Goal: Information Seeking & Learning: Check status

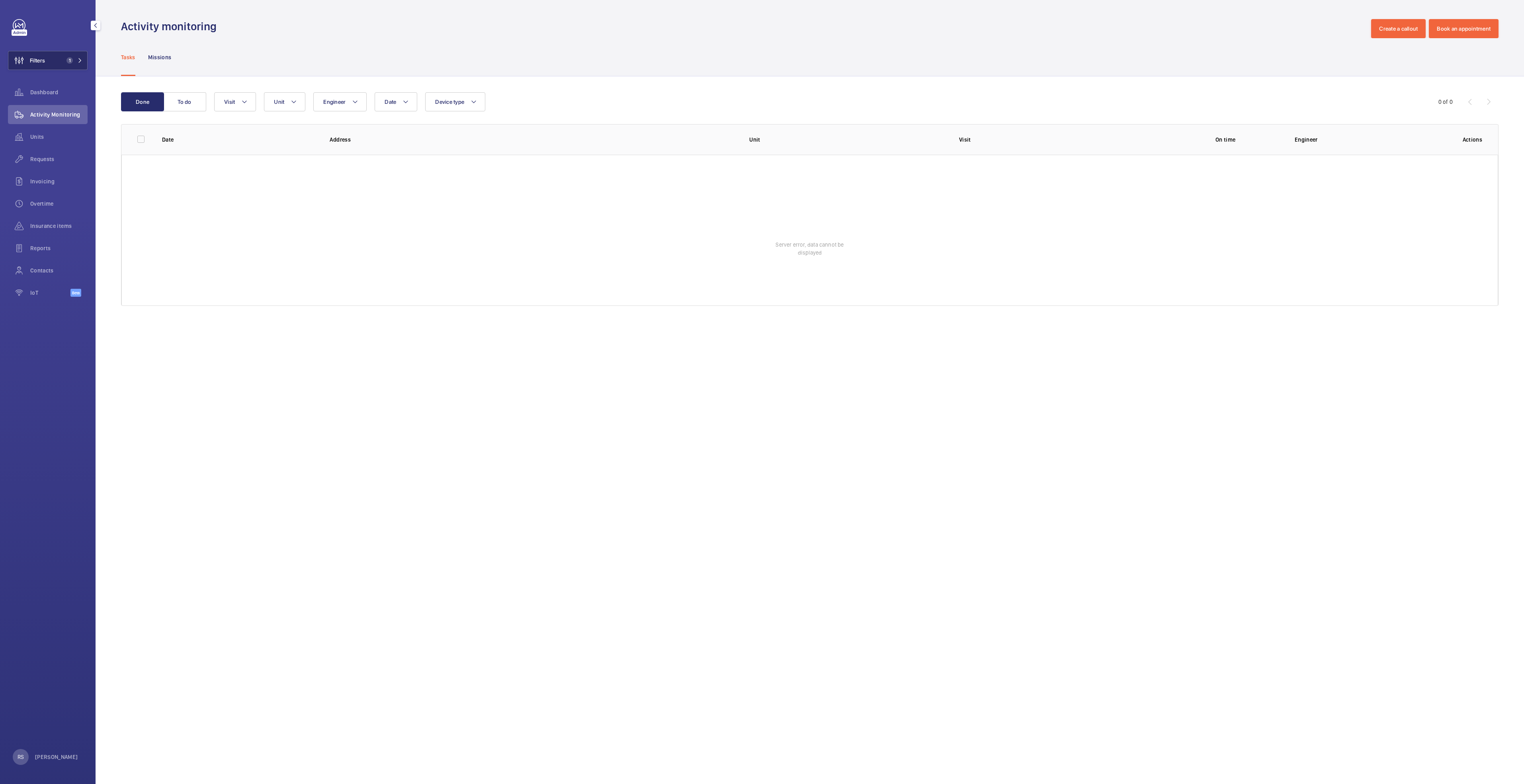
click at [78, 54] on button "Filters 1" at bounding box center [47, 60] width 80 height 19
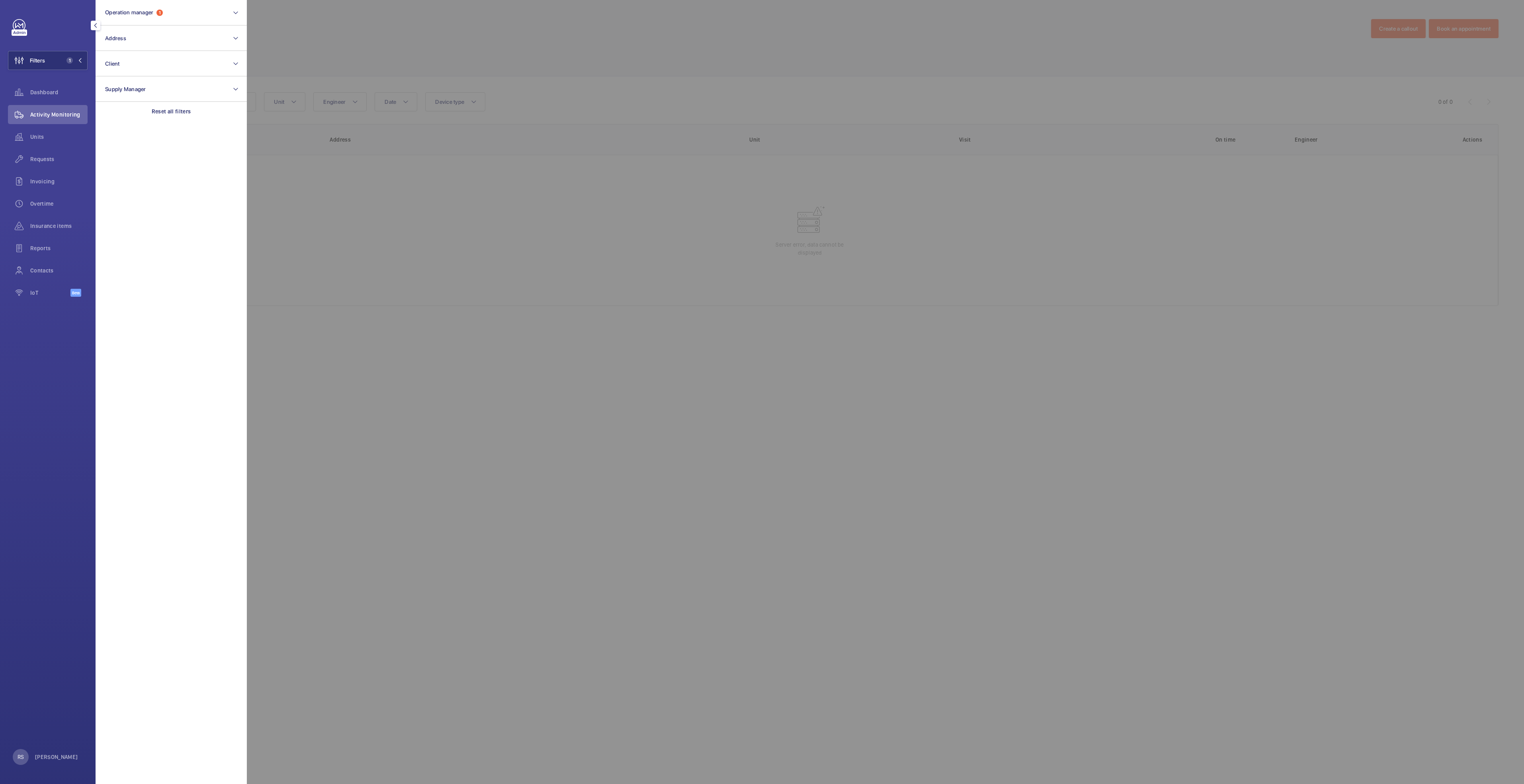
click at [456, 31] on div at bounding box center [1009, 392] width 1524 height 784
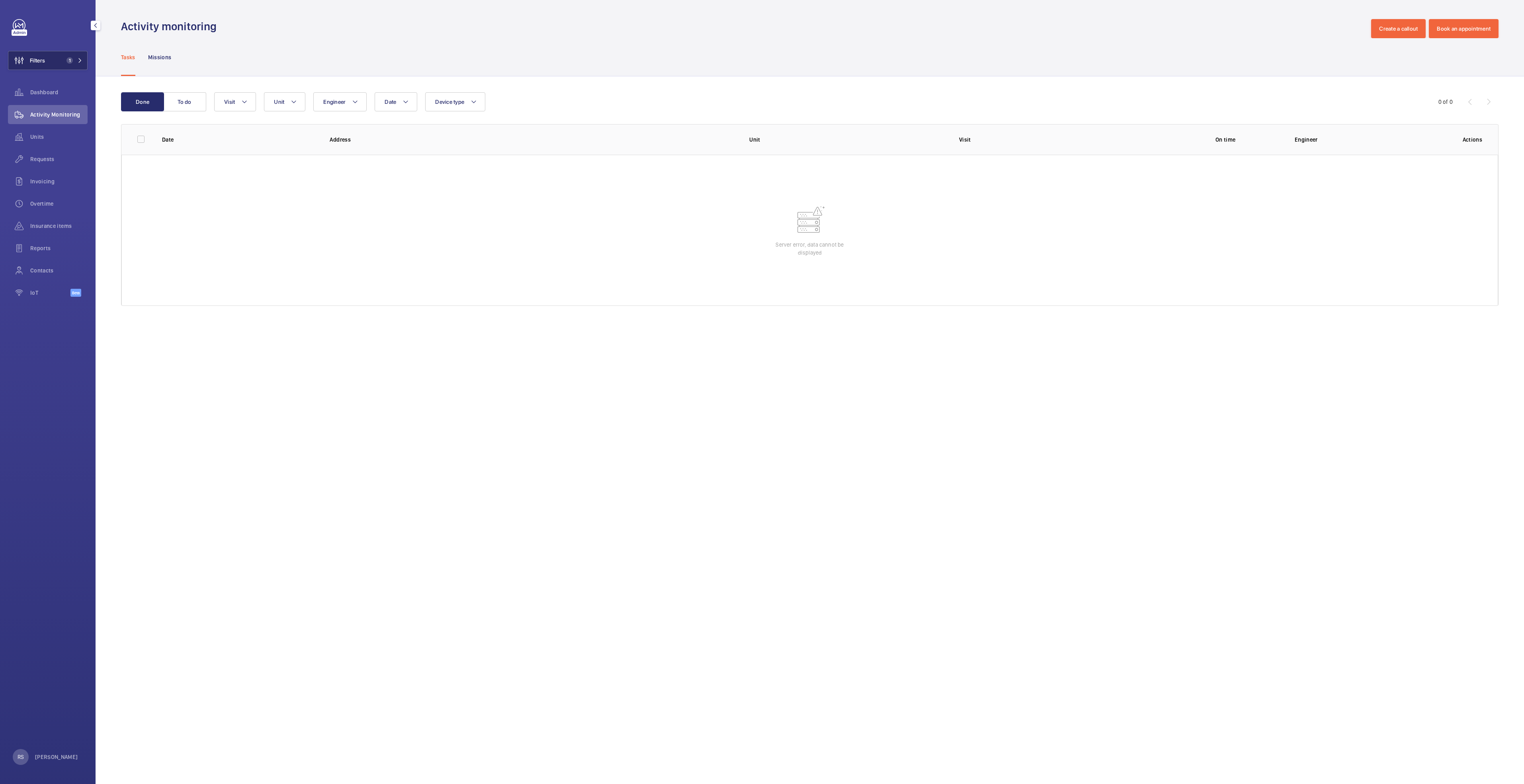
click at [83, 54] on button "Filters 1" at bounding box center [47, 60] width 80 height 19
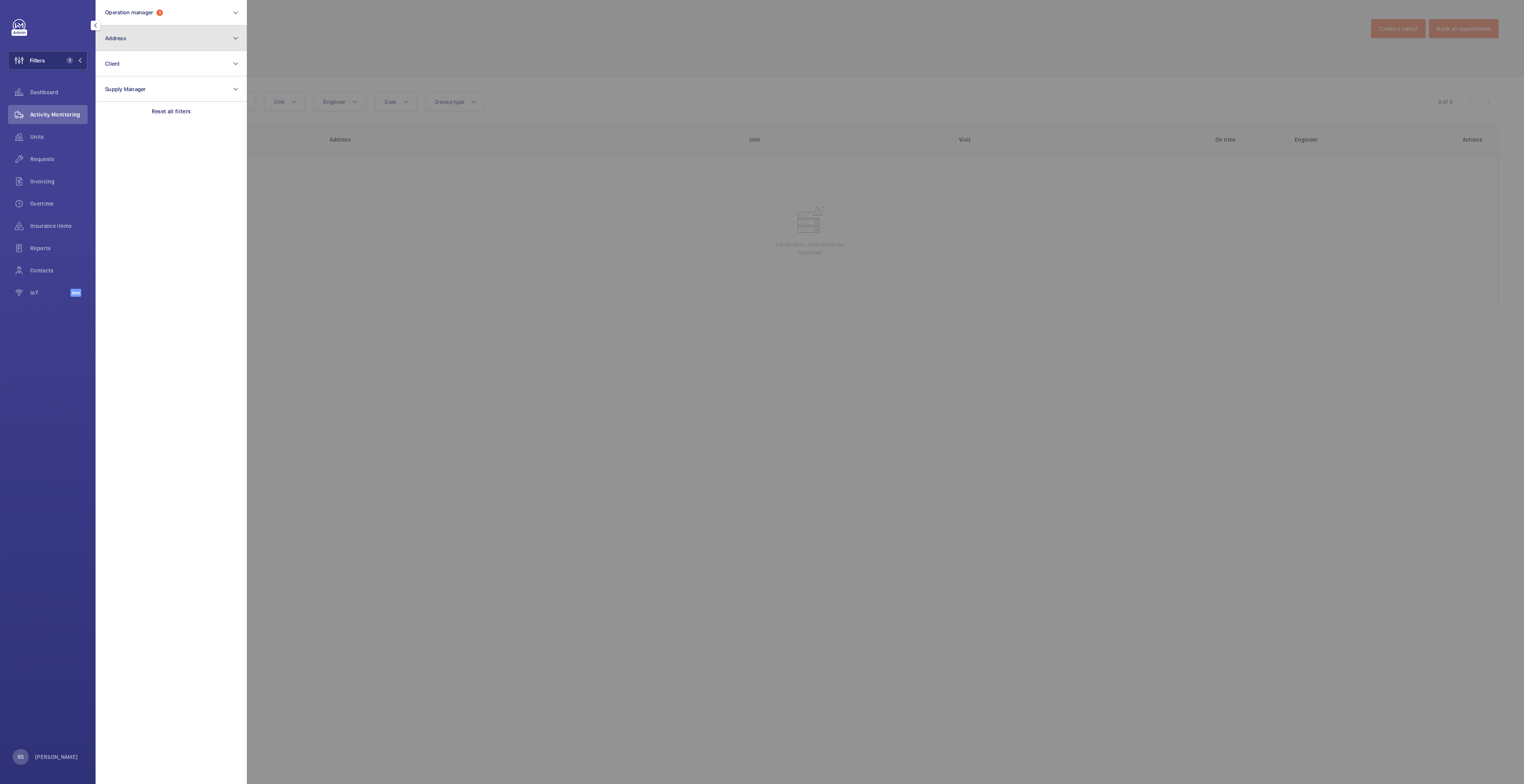
click at [183, 42] on button "Address" at bounding box center [172, 38] width 151 height 25
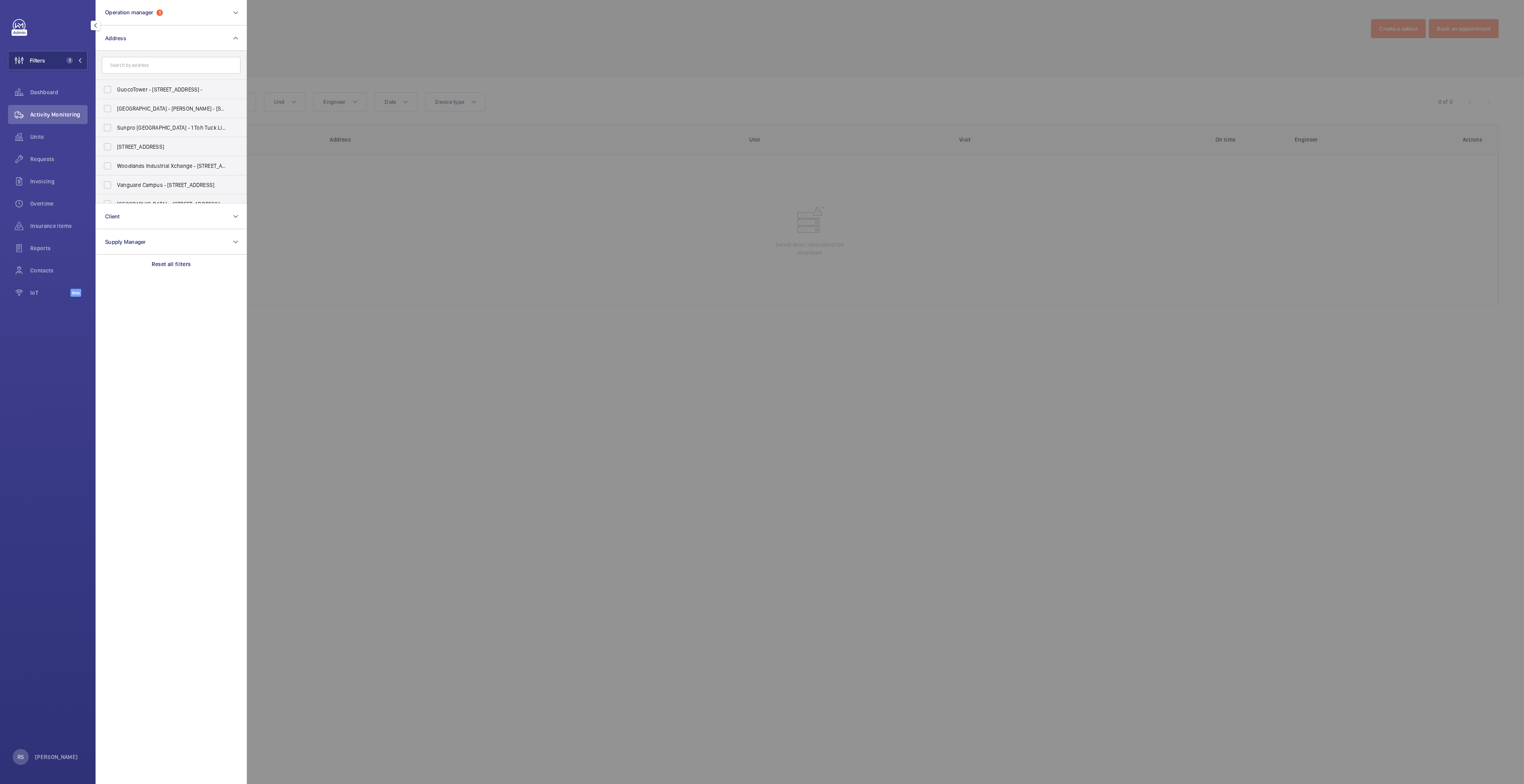
click at [170, 64] on input "text" at bounding box center [171, 65] width 138 height 17
type input "b"
type input "northpoint"
click at [162, 92] on span "Northpoint City (North Wing) - 930 Yishun Ave 2, SINGAPORE 769098" at bounding box center [172, 89] width 109 height 8
click at [115, 92] on input "Northpoint City (North Wing) - 930 Yishun Ave 2, SINGAPORE 769098" at bounding box center [107, 89] width 16 height 16
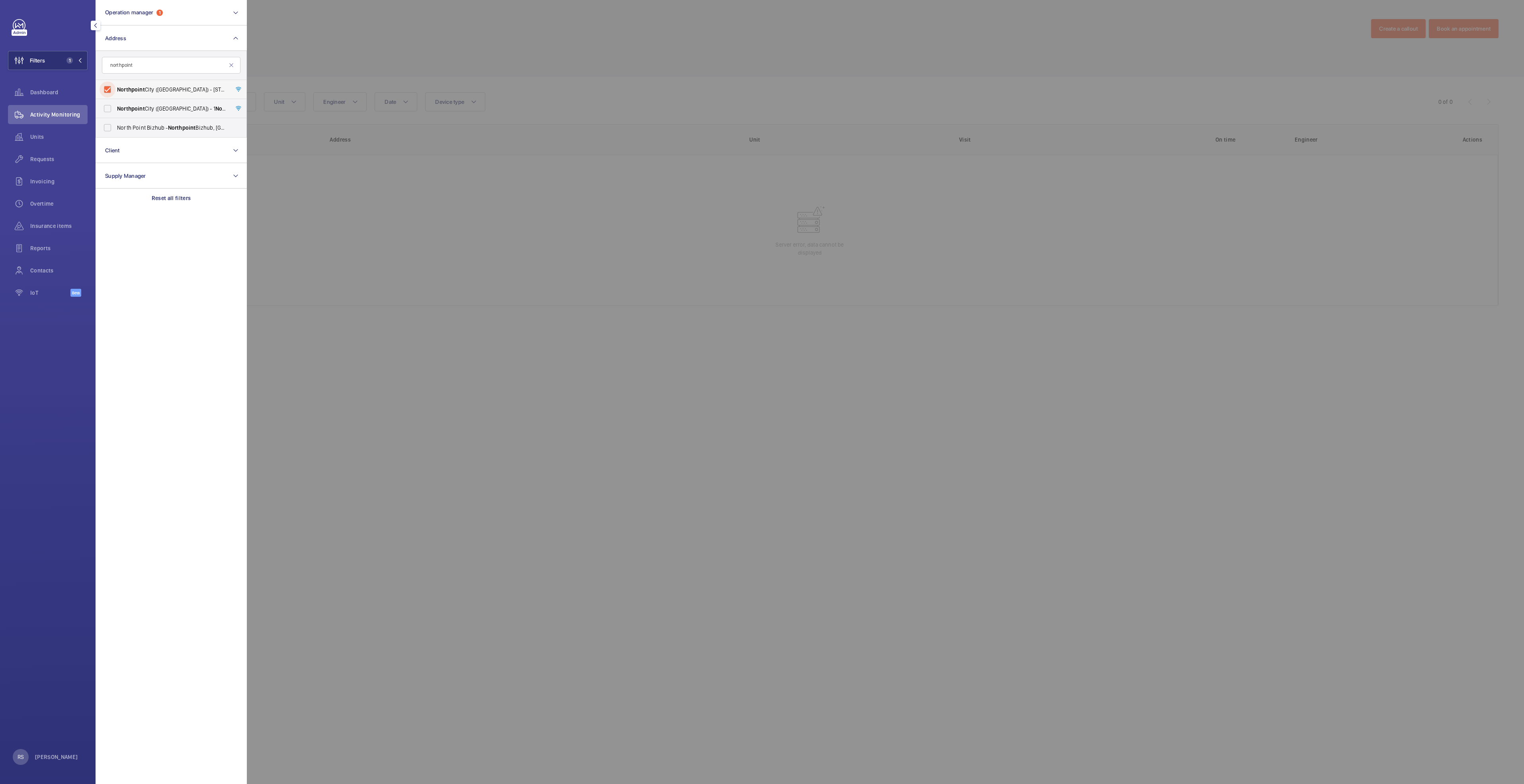
checkbox input "true"
click at [324, 46] on div at bounding box center [1009, 392] width 1524 height 784
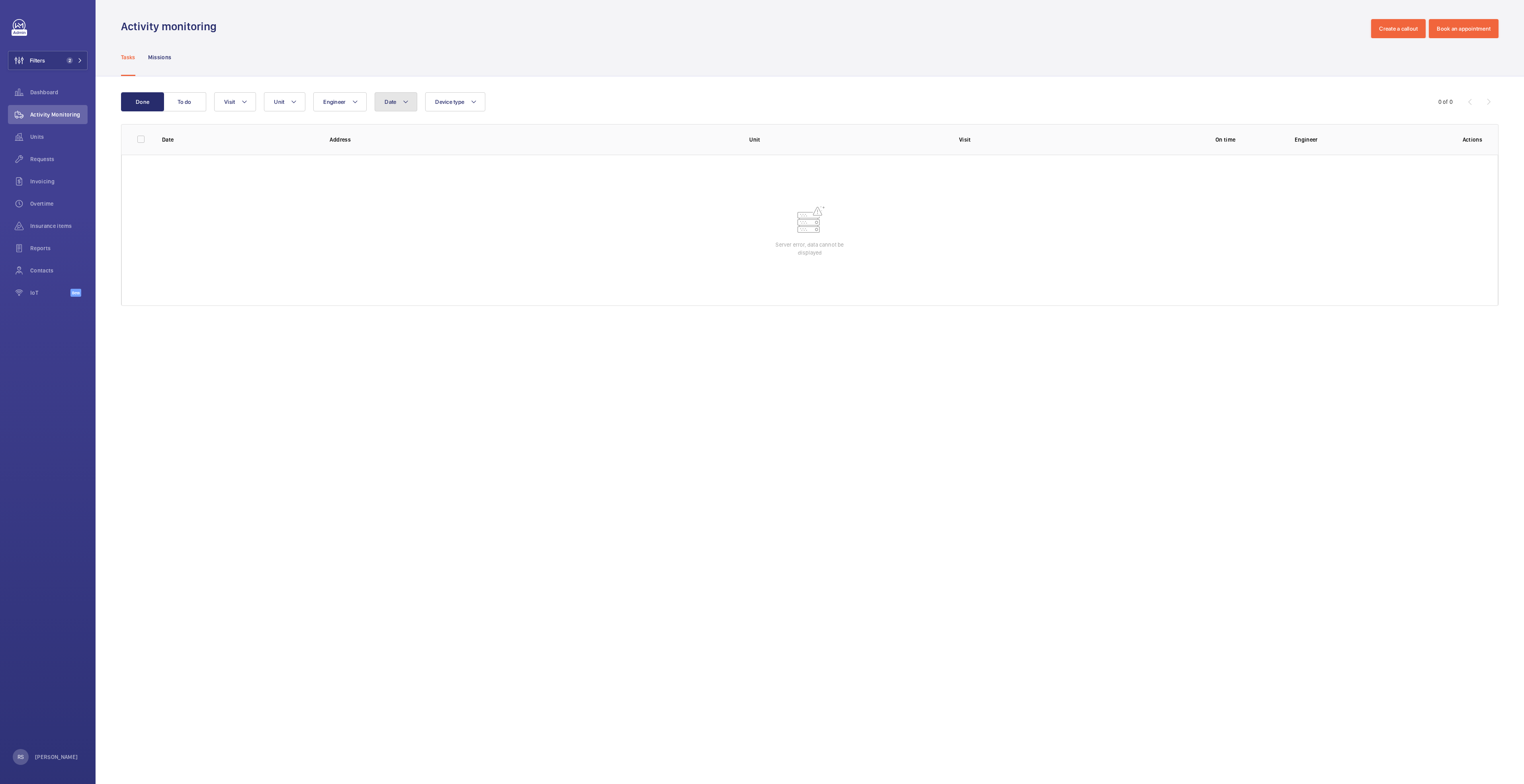
click at [397, 102] on button "Date" at bounding box center [396, 102] width 43 height 19
click at [398, 162] on mat-icon at bounding box center [396, 160] width 9 height 9
click at [398, 161] on mat-icon at bounding box center [396, 160] width 9 height 9
click at [483, 160] on mat-icon at bounding box center [482, 160] width 9 height 9
click at [388, 192] on span "1" at bounding box center [387, 194] width 15 height 15
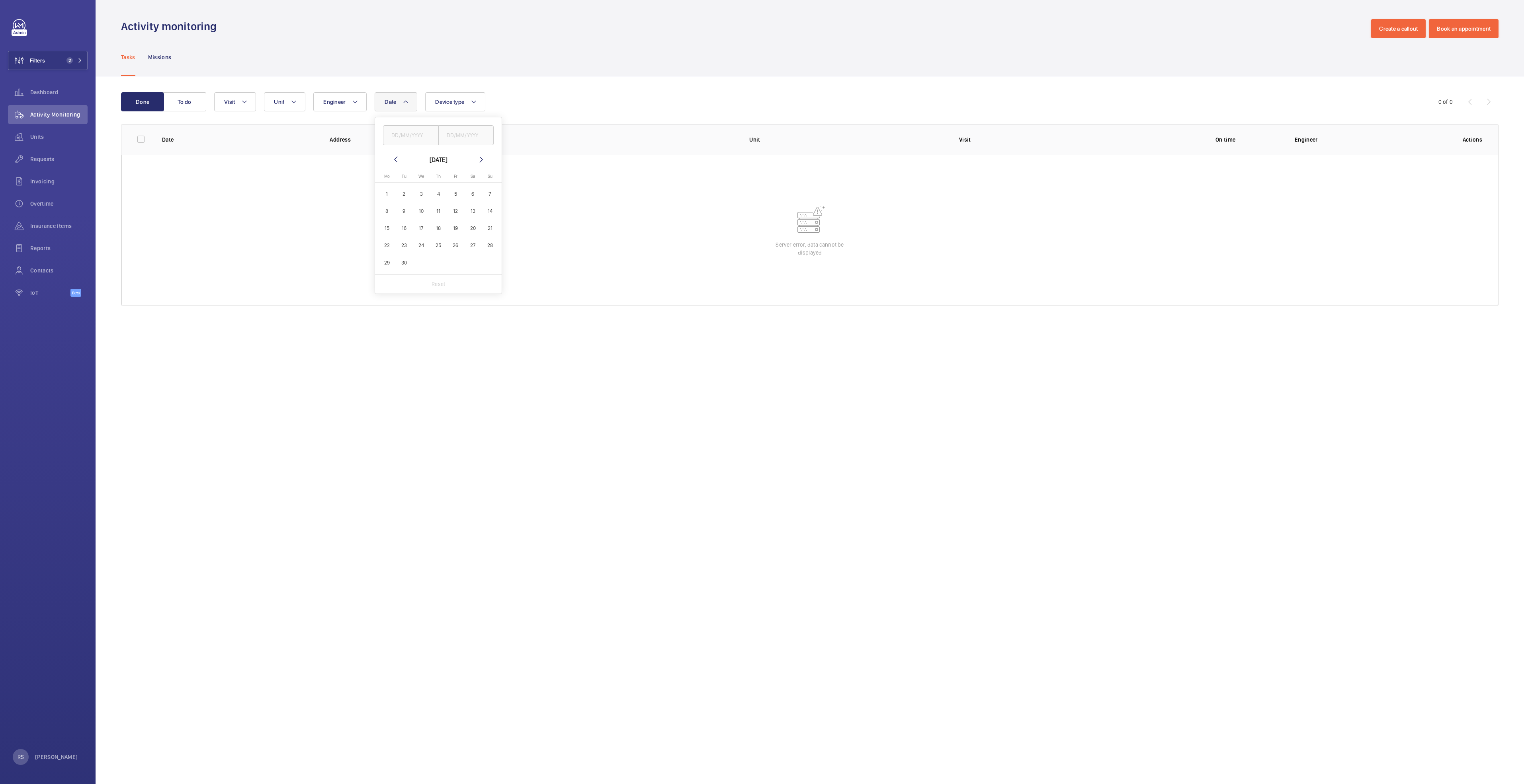
type input "01/09/2025"
click at [403, 260] on span "30" at bounding box center [404, 263] width 15 height 15
type input "30/09/2025"
click at [609, 66] on div "Tasks Missions" at bounding box center [810, 57] width 1377 height 38
click at [247, 102] on mat-icon at bounding box center [244, 102] width 7 height 9
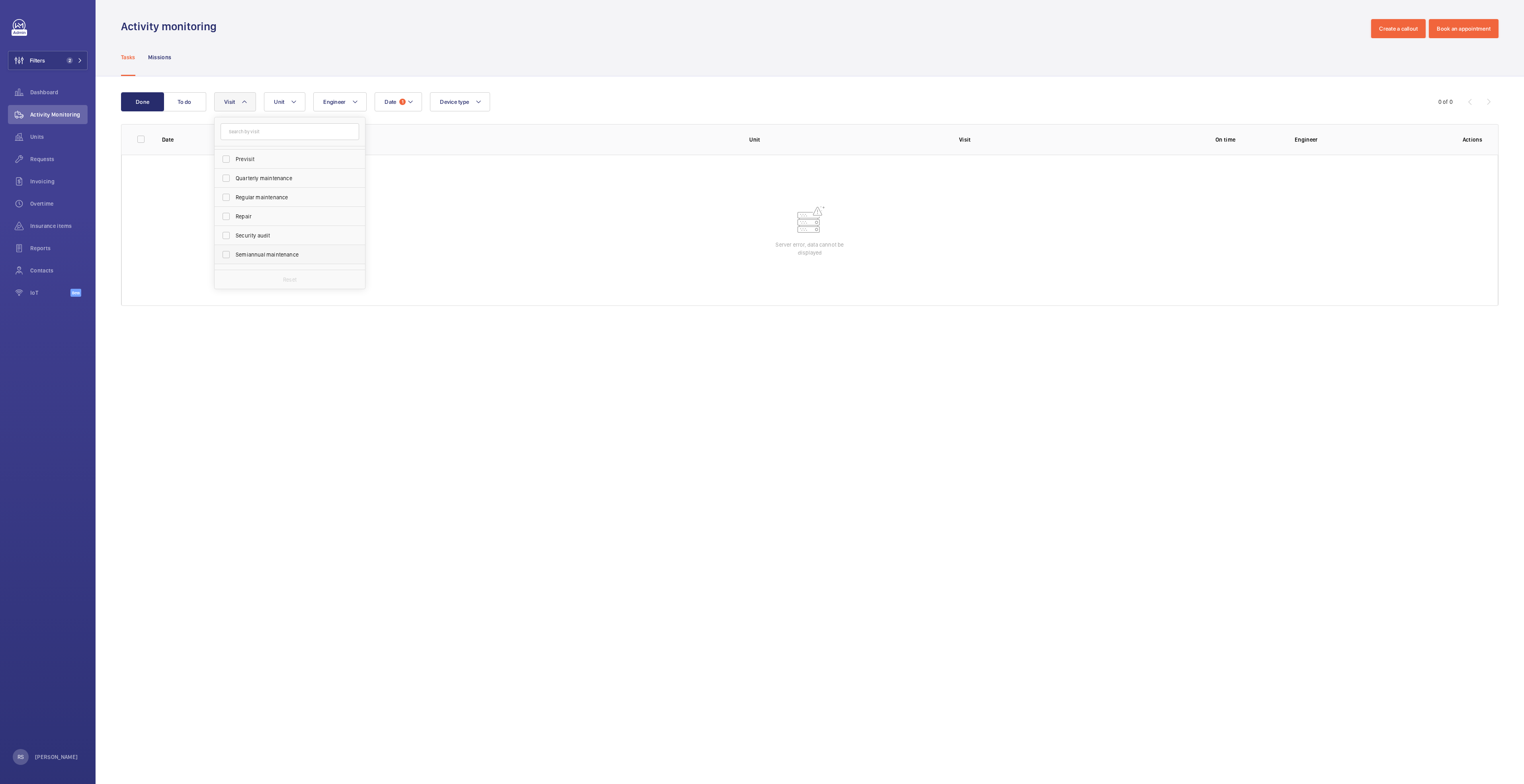
scroll to position [119, 0]
click at [278, 207] on span "Repair" at bounding box center [290, 208] width 109 height 8
click at [234, 207] on input "Repair" at bounding box center [226, 208] width 16 height 16
checkbox input "true"
click at [430, 21] on div "Activity monitoring Create a callout Book an appointment" at bounding box center [810, 28] width 1377 height 19
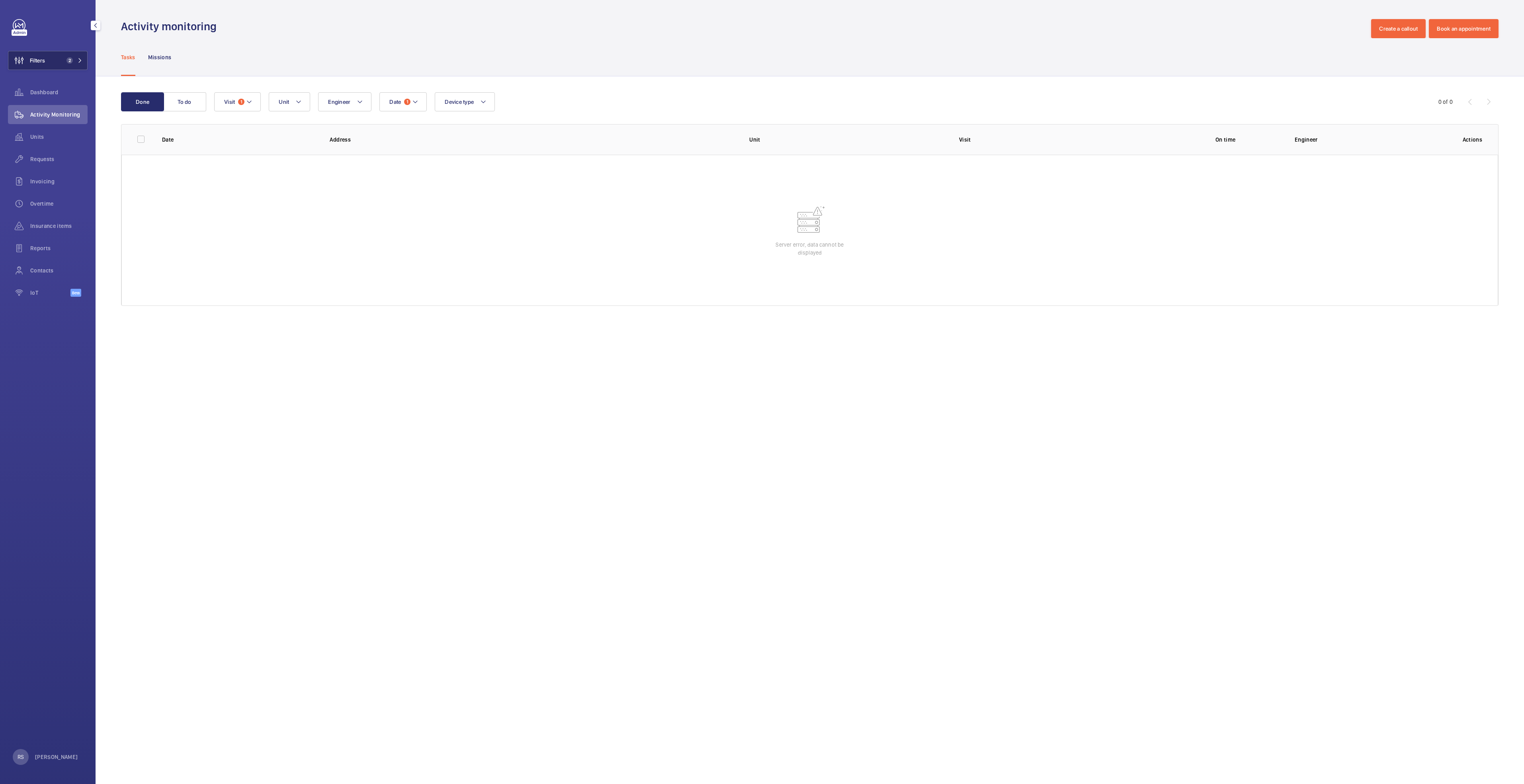
click at [80, 58] on span "2" at bounding box center [73, 60] width 19 height 7
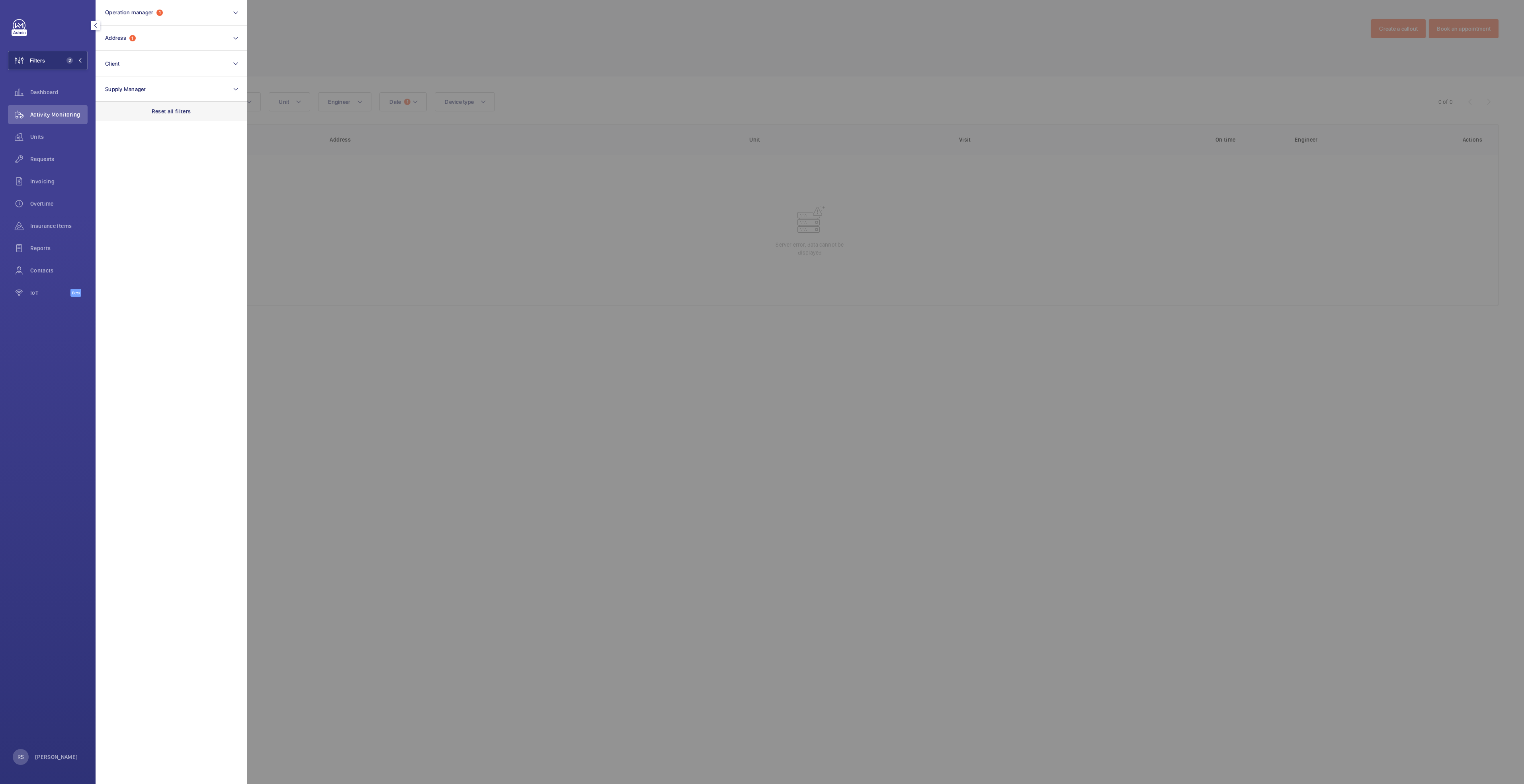
click at [180, 113] on p "Reset all filters" at bounding box center [171, 111] width 40 height 8
click at [173, 16] on button "Operation manager" at bounding box center [172, 12] width 151 height 25
click at [140, 86] on span "[PERSON_NAME]" at bounding box center [172, 83] width 109 height 8
click at [115, 86] on input "[PERSON_NAME]" at bounding box center [107, 83] width 16 height 16
checkbox input "true"
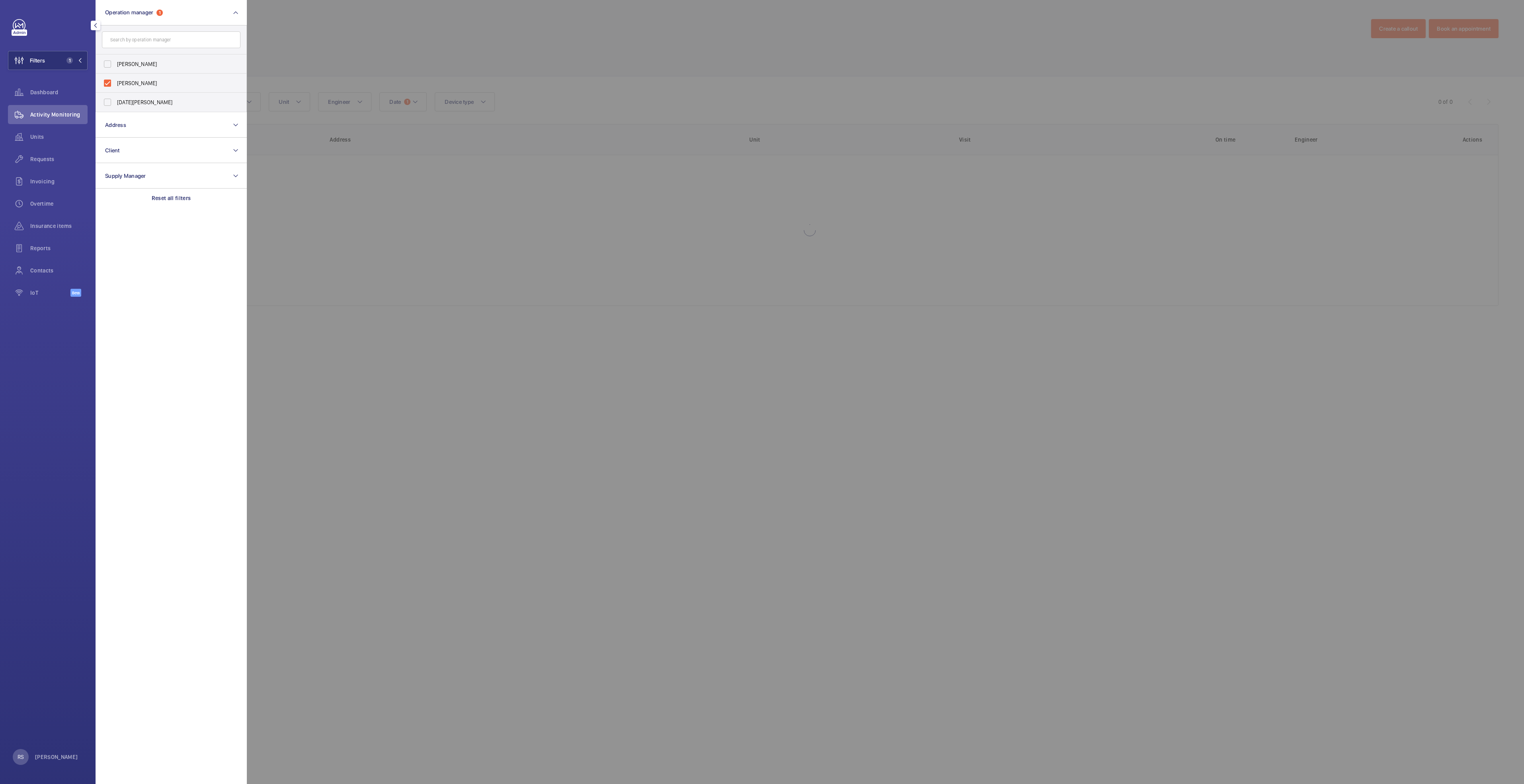
click at [393, 40] on div at bounding box center [1009, 392] width 1524 height 784
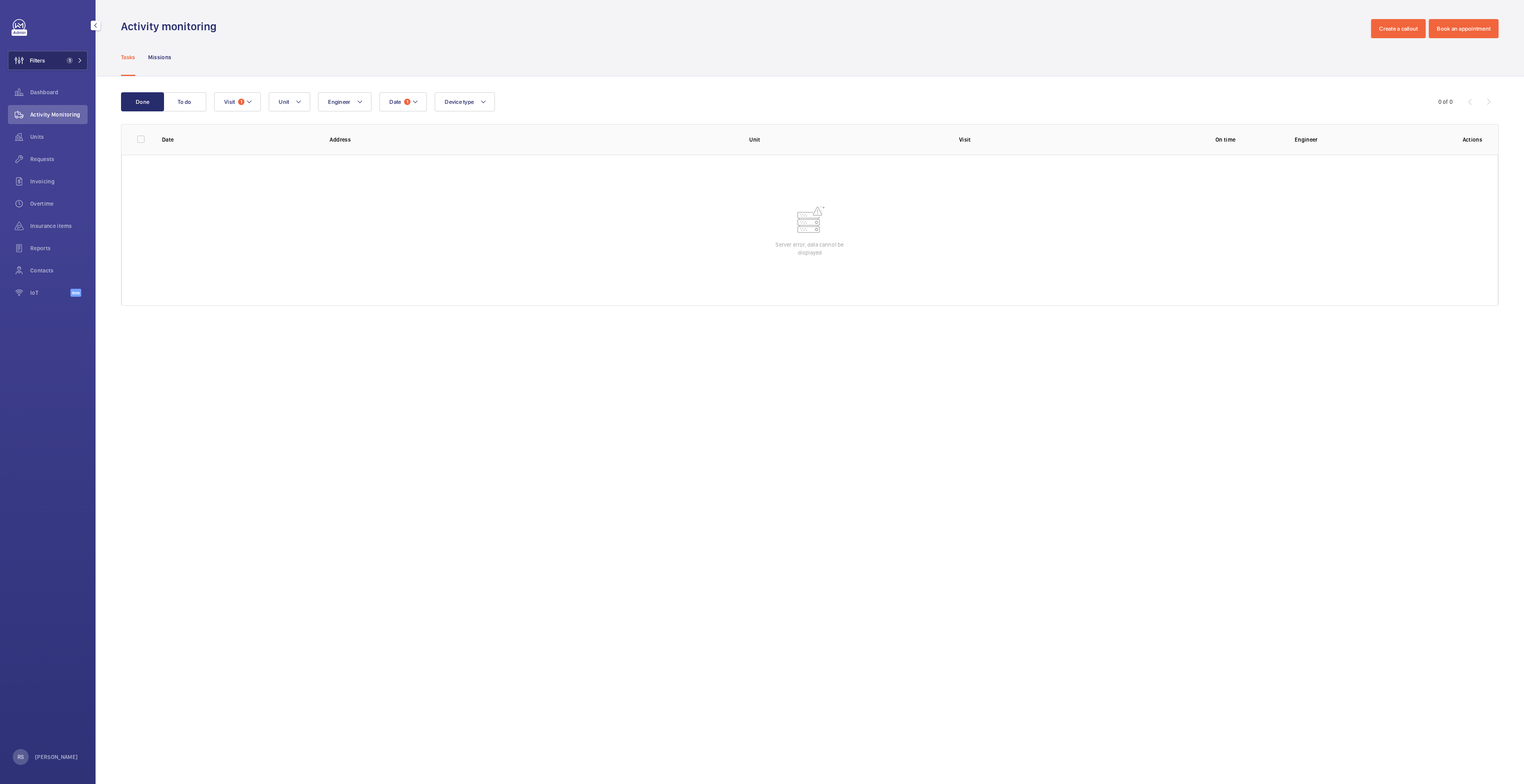
click at [75, 57] on span "1" at bounding box center [73, 60] width 19 height 7
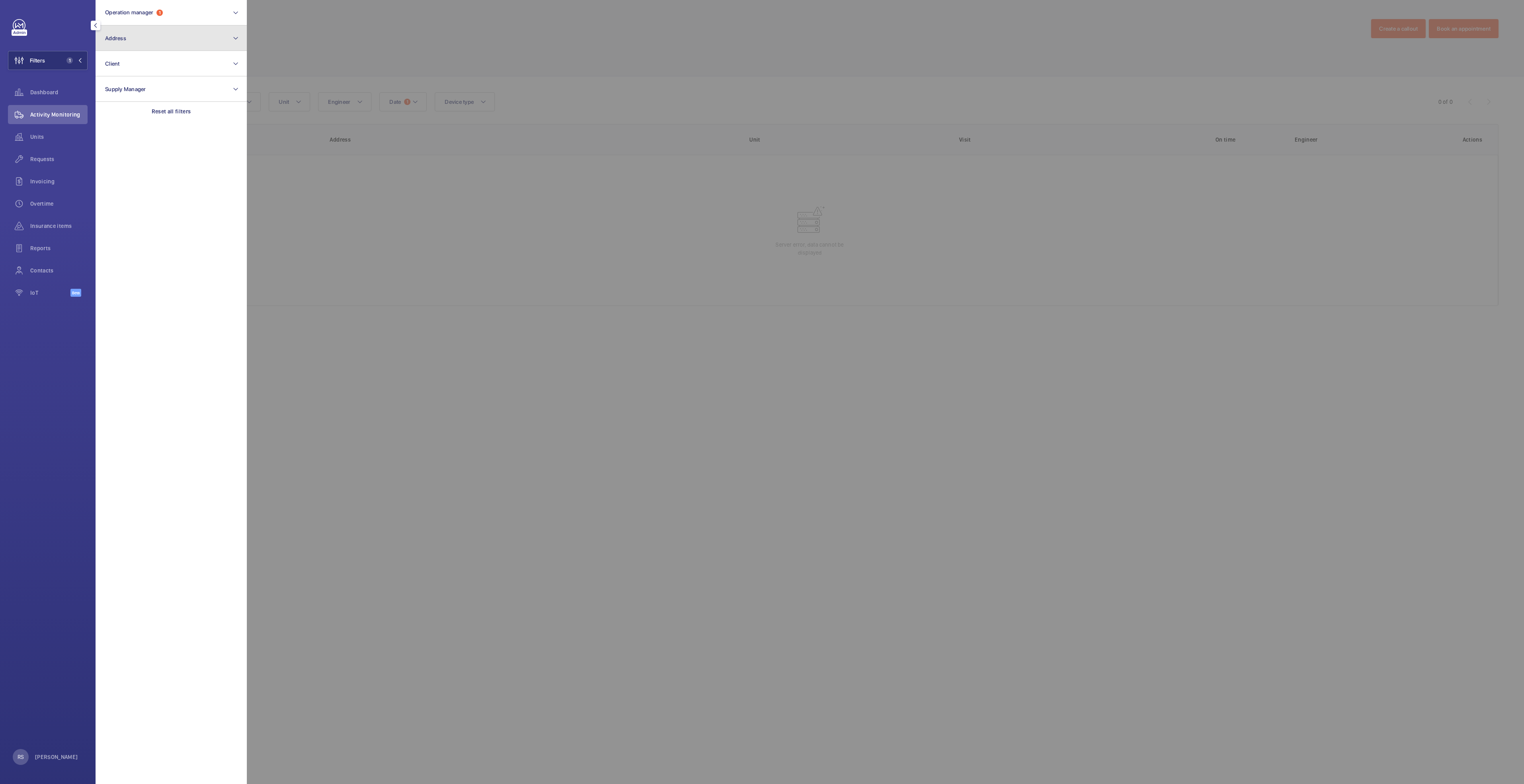
click at [122, 40] on span "Address" at bounding box center [116, 38] width 21 height 7
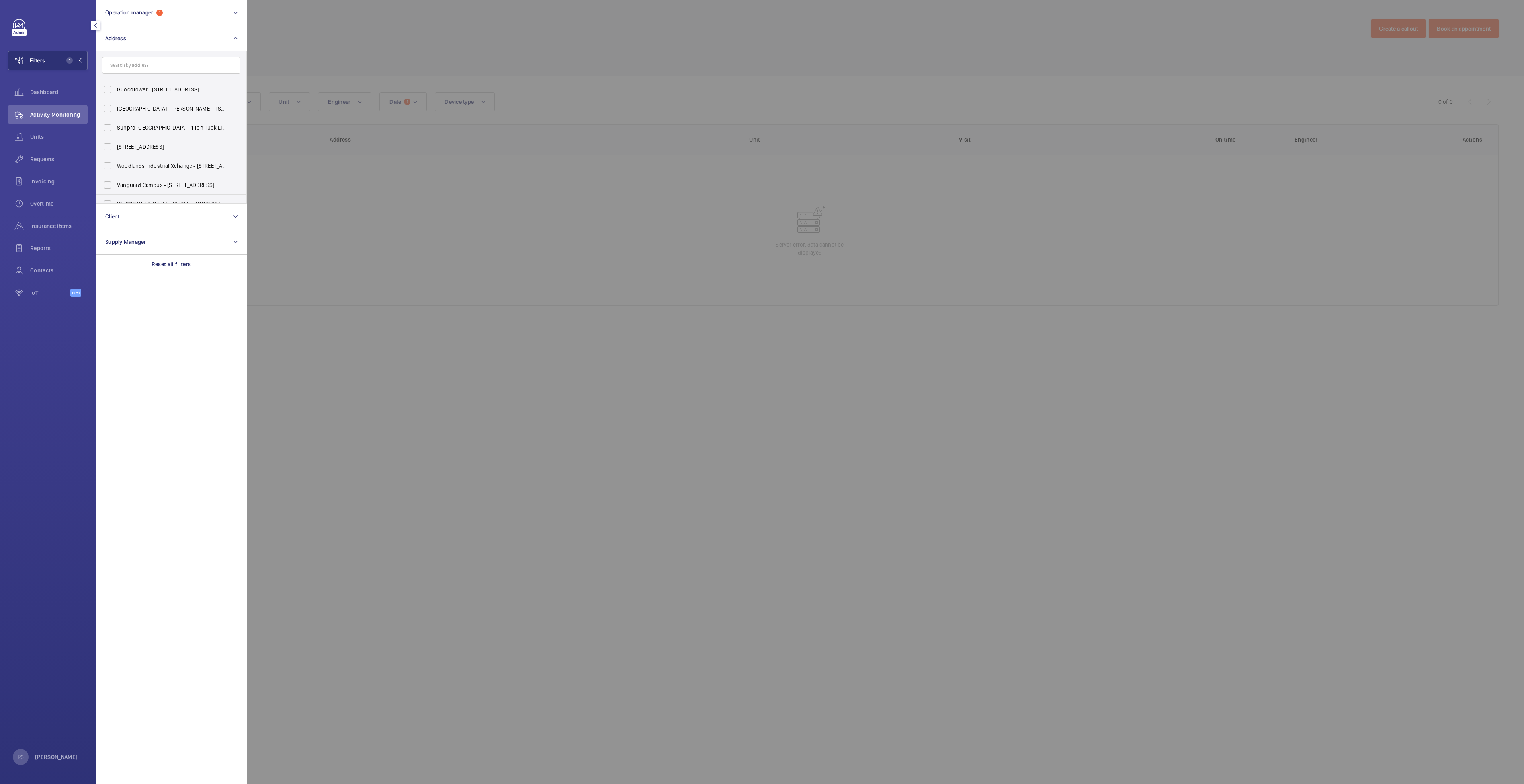
click at [133, 67] on input "text" at bounding box center [171, 65] width 138 height 17
type input "northpoint"
click at [154, 92] on span "Northpoint City (North Wing) - 930 Yishun Ave 2, SINGAPORE 769098" at bounding box center [172, 89] width 109 height 8
click at [115, 92] on input "Northpoint City (North Wing) - 930 Yishun Ave 2, SINGAPORE 769098" at bounding box center [107, 89] width 16 height 16
checkbox input "true"
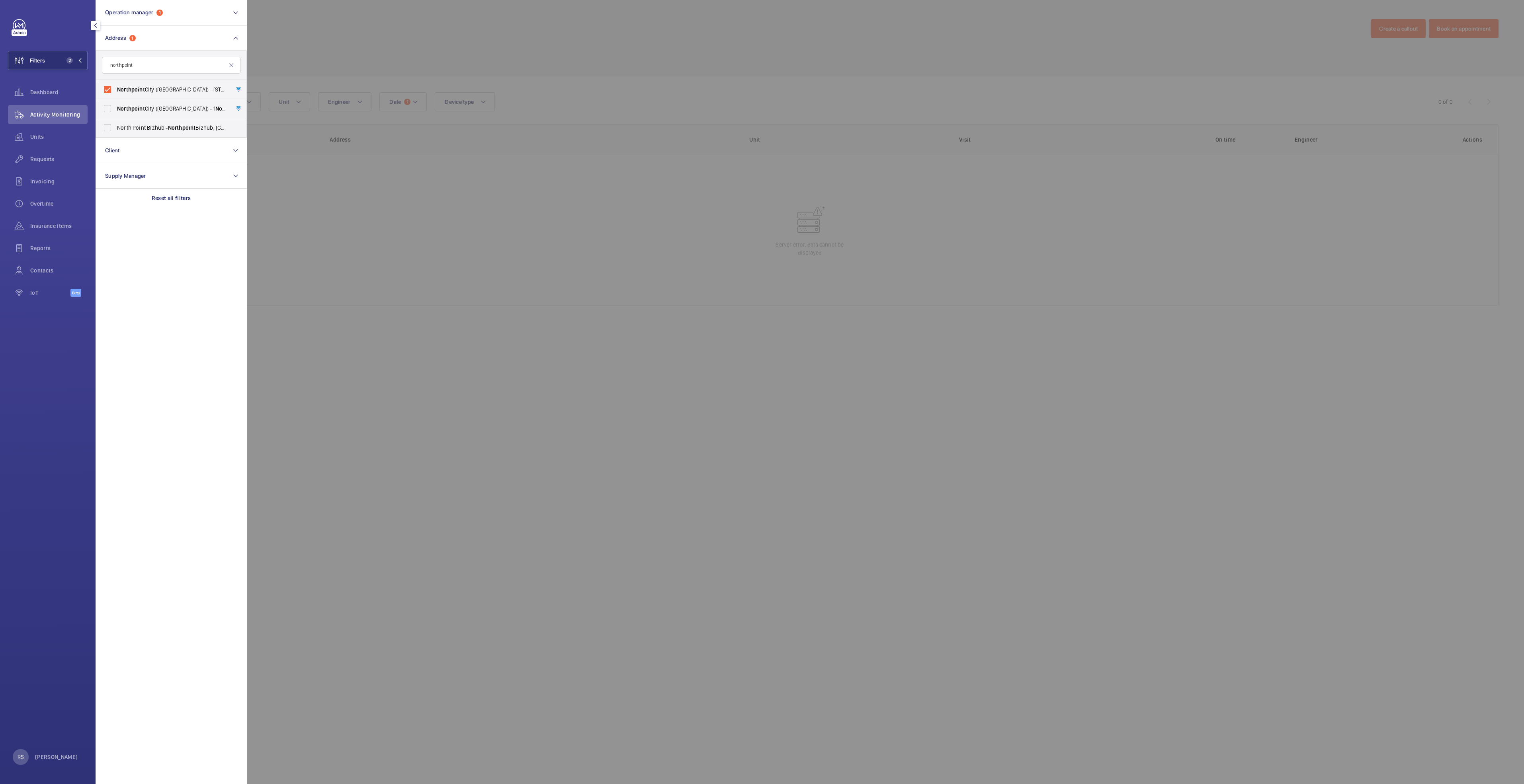
click at [325, 50] on div at bounding box center [1009, 392] width 1524 height 784
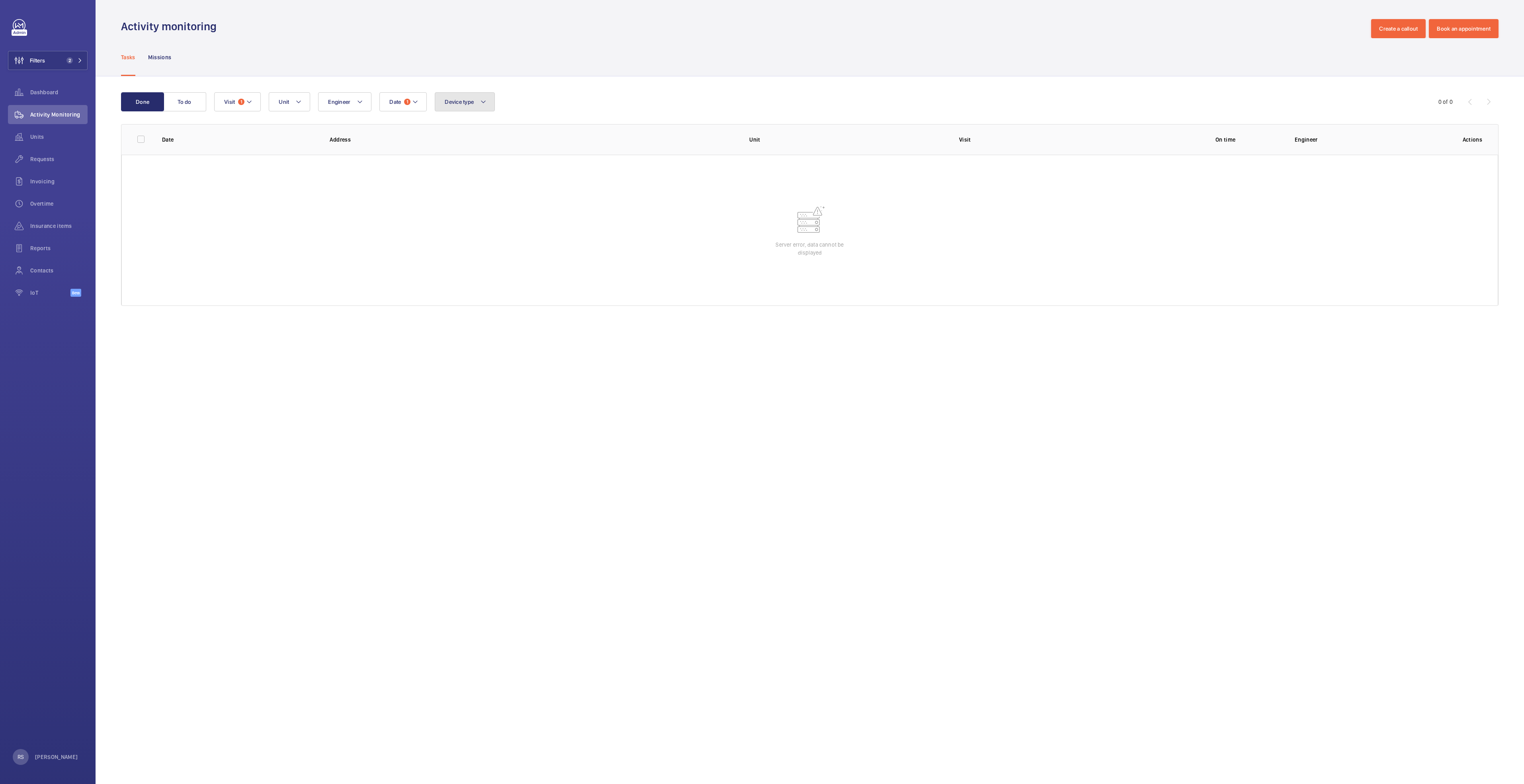
click at [491, 102] on button "Device type" at bounding box center [465, 102] width 60 height 19
click at [489, 150] on label "Doors" at bounding box center [505, 156] width 138 height 19
click at [454, 150] on input "Doors" at bounding box center [447, 155] width 16 height 16
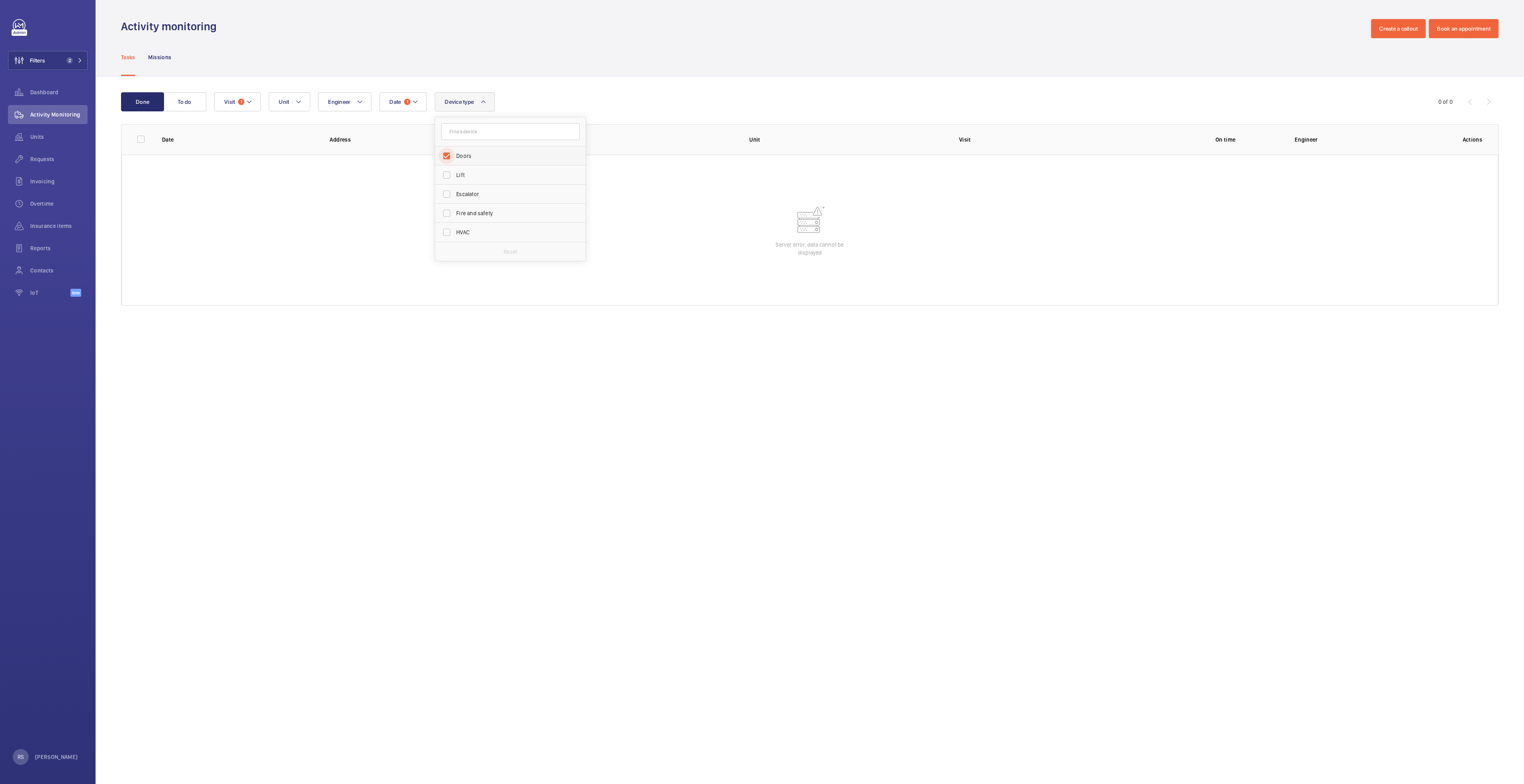
checkbox input "true"
click at [478, 182] on label "Lift" at bounding box center [505, 175] width 138 height 19
click at [454, 182] on input "Lift" at bounding box center [447, 175] width 16 height 16
checkbox input "true"
click at [476, 157] on span "Doors" at bounding box center [511, 155] width 109 height 8
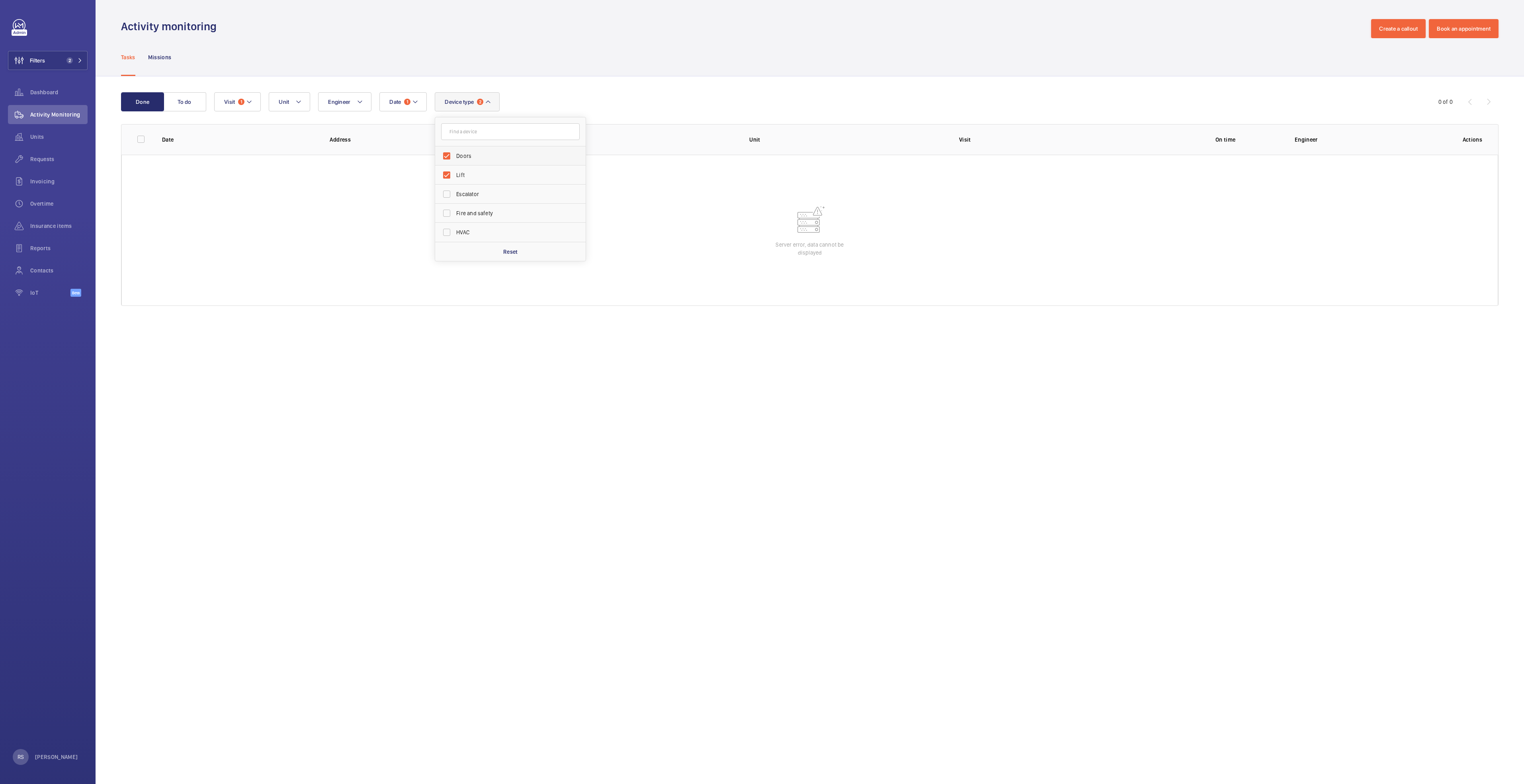
click at [454, 157] on input "Doors" at bounding box center [447, 155] width 16 height 16
checkbox input "false"
click at [463, 198] on label "Escalator" at bounding box center [505, 194] width 138 height 19
click at [454, 198] on input "Escalator" at bounding box center [447, 194] width 16 height 16
checkbox input "true"
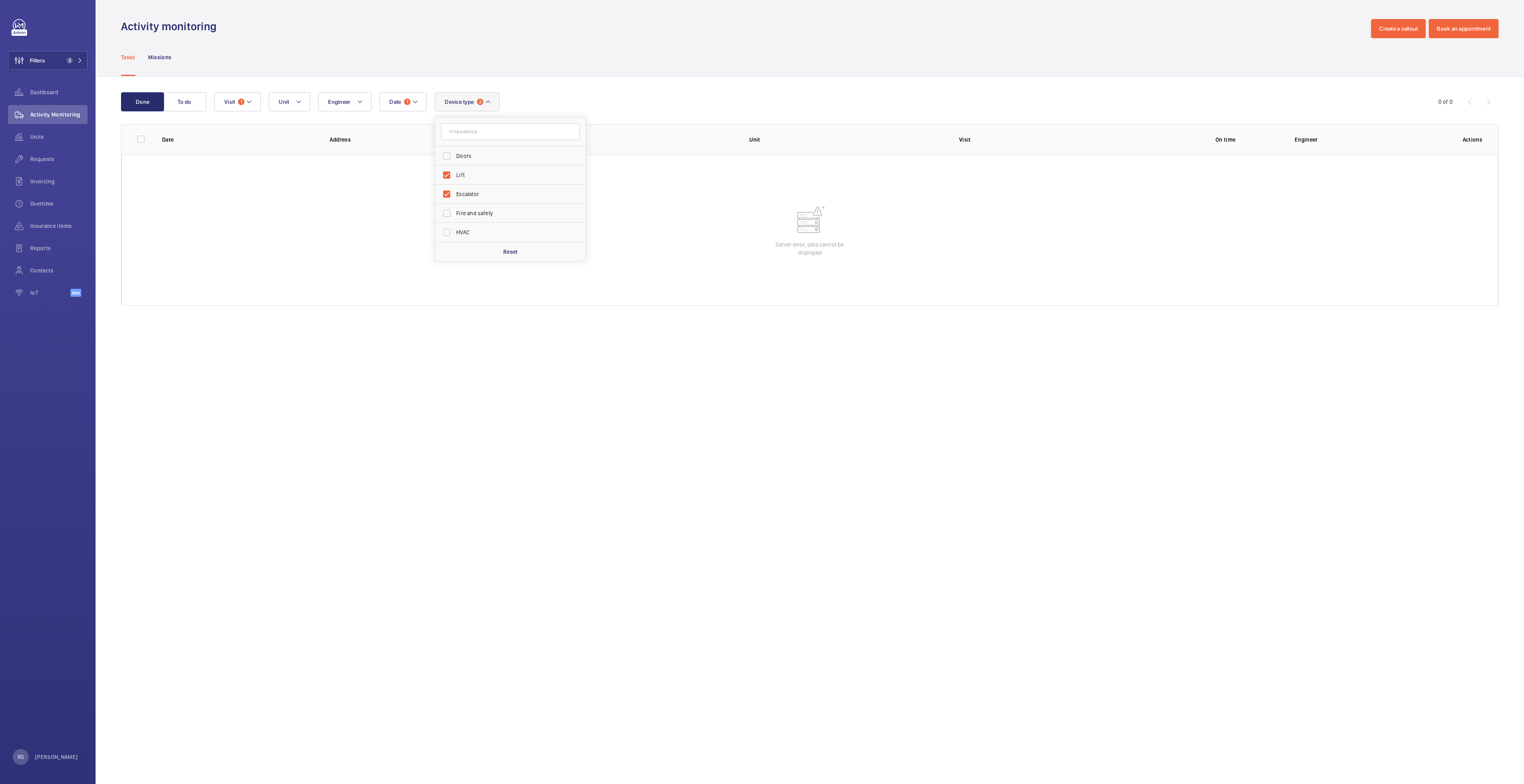
click at [596, 61] on div "Tasks Missions" at bounding box center [810, 57] width 1377 height 38
click at [46, 115] on span "Activity Monitoring" at bounding box center [59, 114] width 57 height 8
click at [40, 96] on span "Dashboard" at bounding box center [59, 92] width 57 height 8
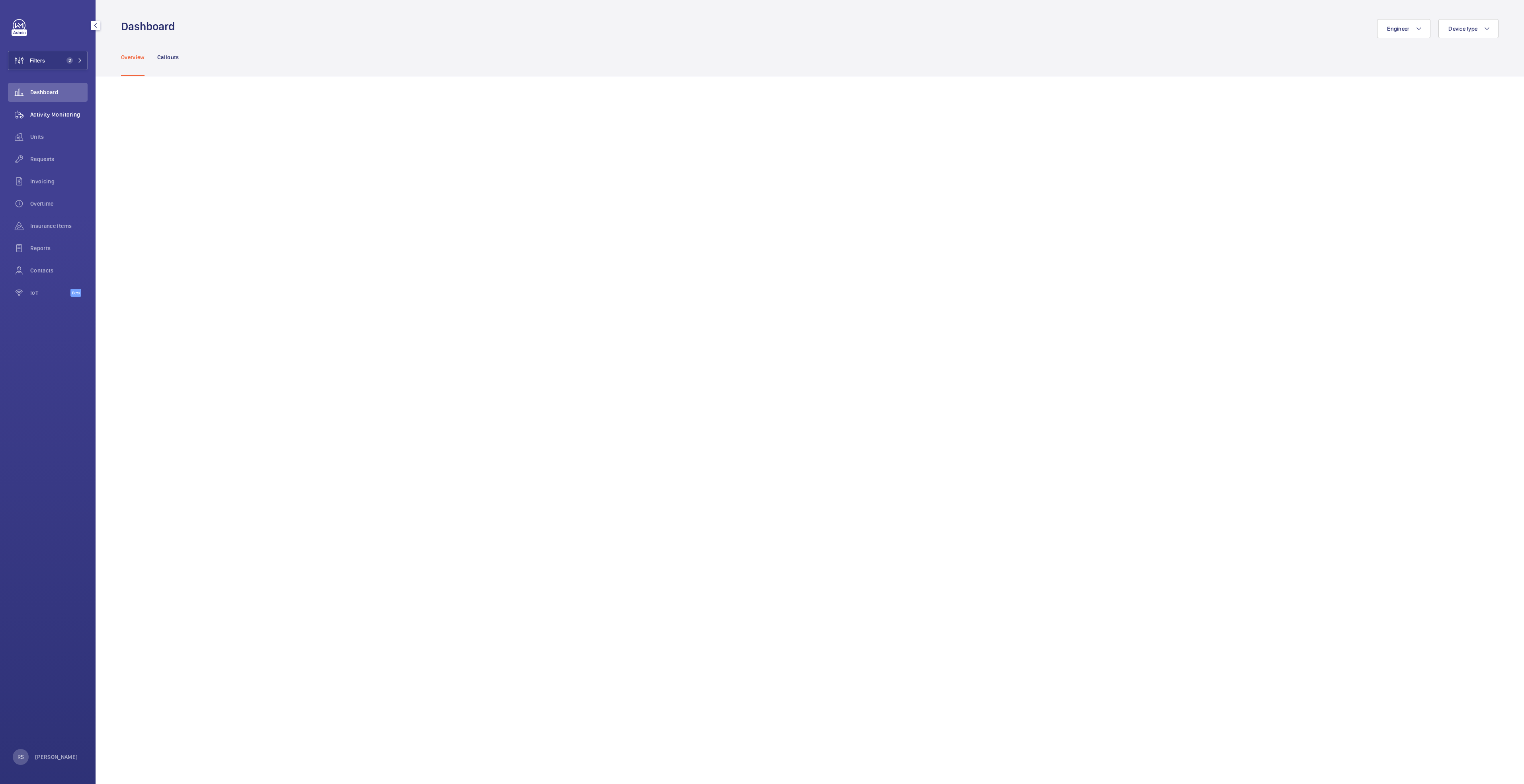
click at [44, 112] on span "Activity Monitoring" at bounding box center [59, 114] width 57 height 8
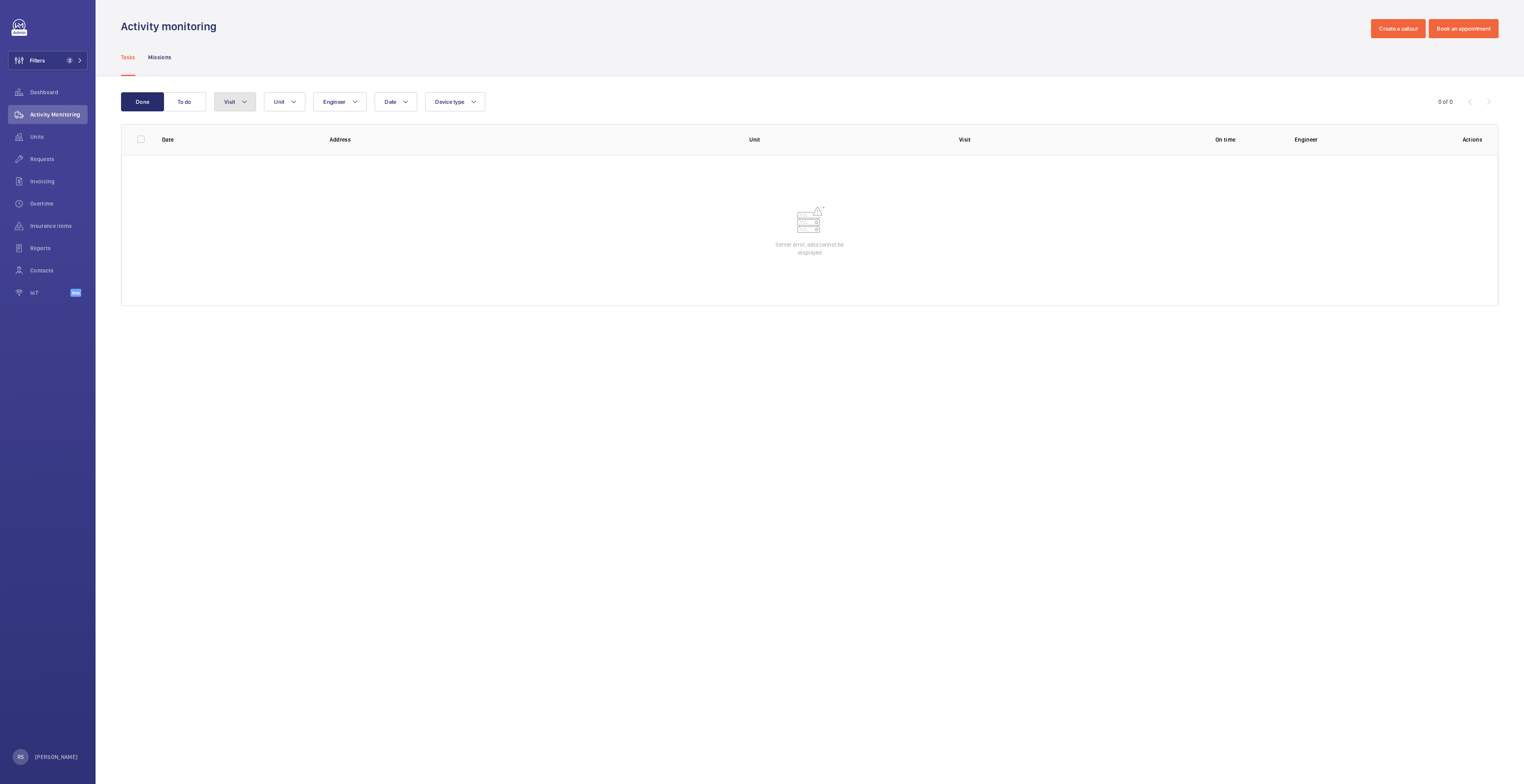
click at [233, 104] on span "Visit" at bounding box center [230, 102] width 11 height 7
click at [251, 211] on span "Repair" at bounding box center [290, 208] width 109 height 8
click at [234, 211] on input "Repair" at bounding box center [226, 208] width 16 height 16
checkbox input "true"
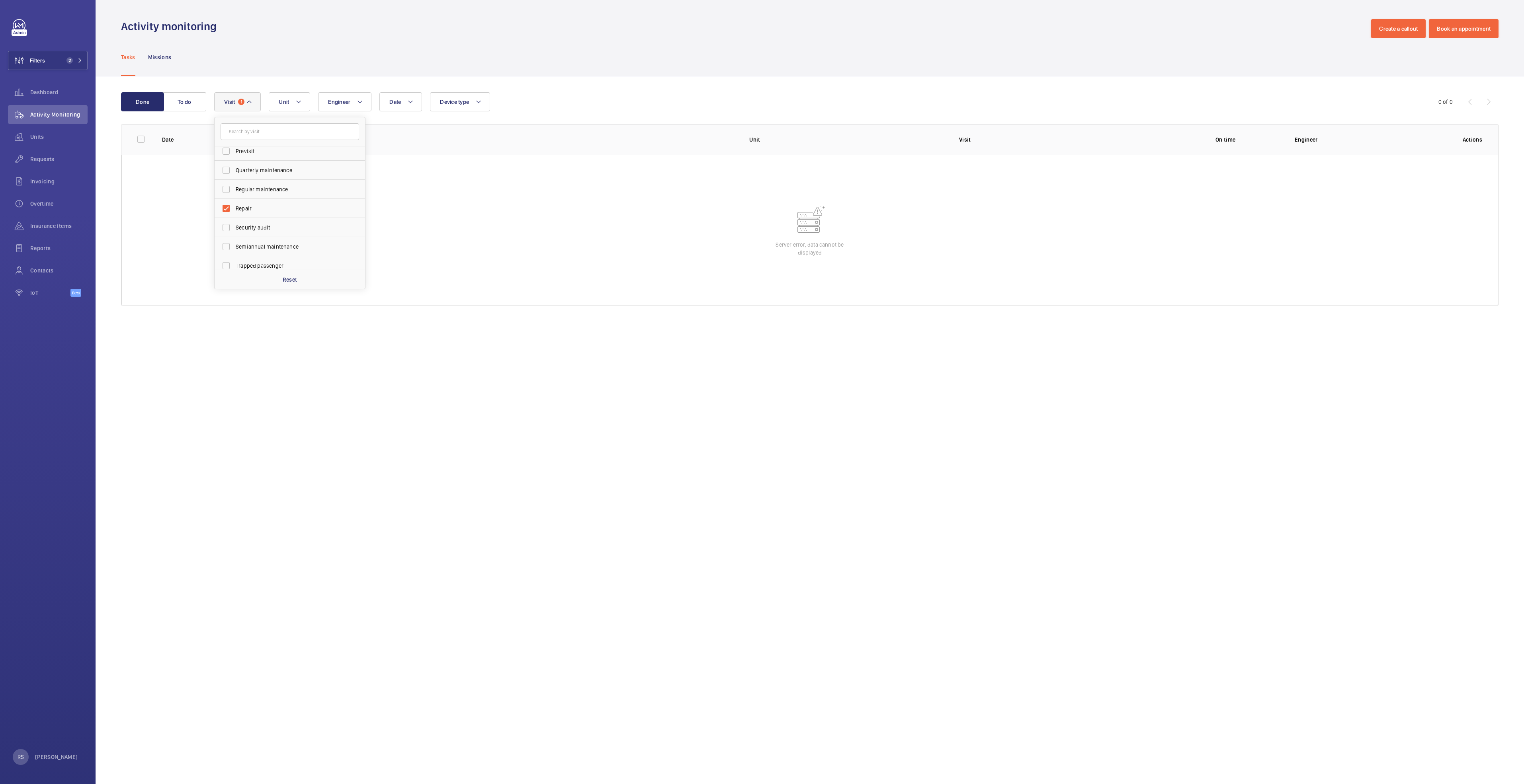
click at [395, 59] on div "Tasks Missions" at bounding box center [810, 57] width 1377 height 38
click at [80, 59] on mat-icon at bounding box center [80, 60] width 5 height 5
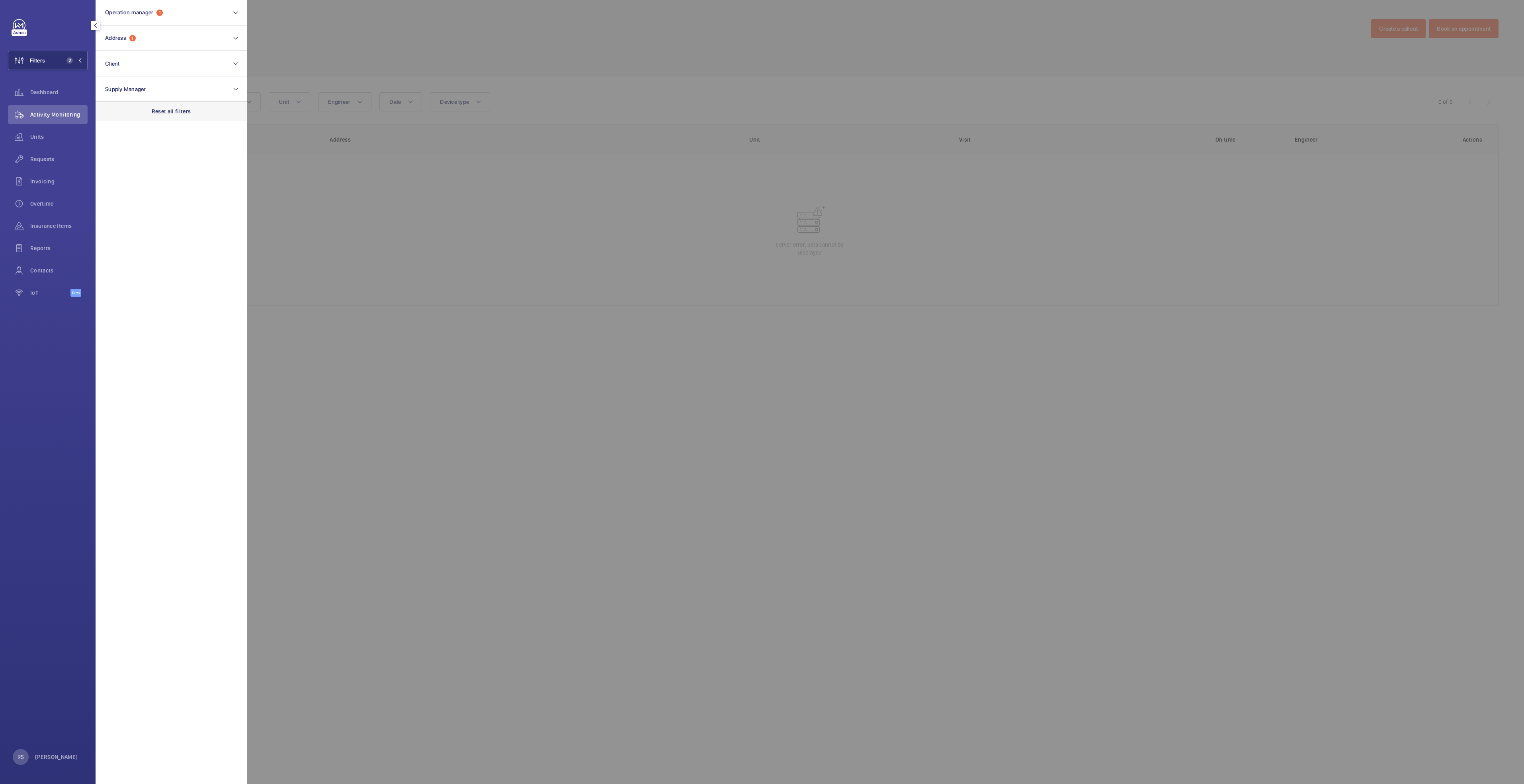
click at [166, 108] on p "Reset all filters" at bounding box center [171, 111] width 40 height 8
click at [405, 40] on div at bounding box center [1009, 392] width 1524 height 784
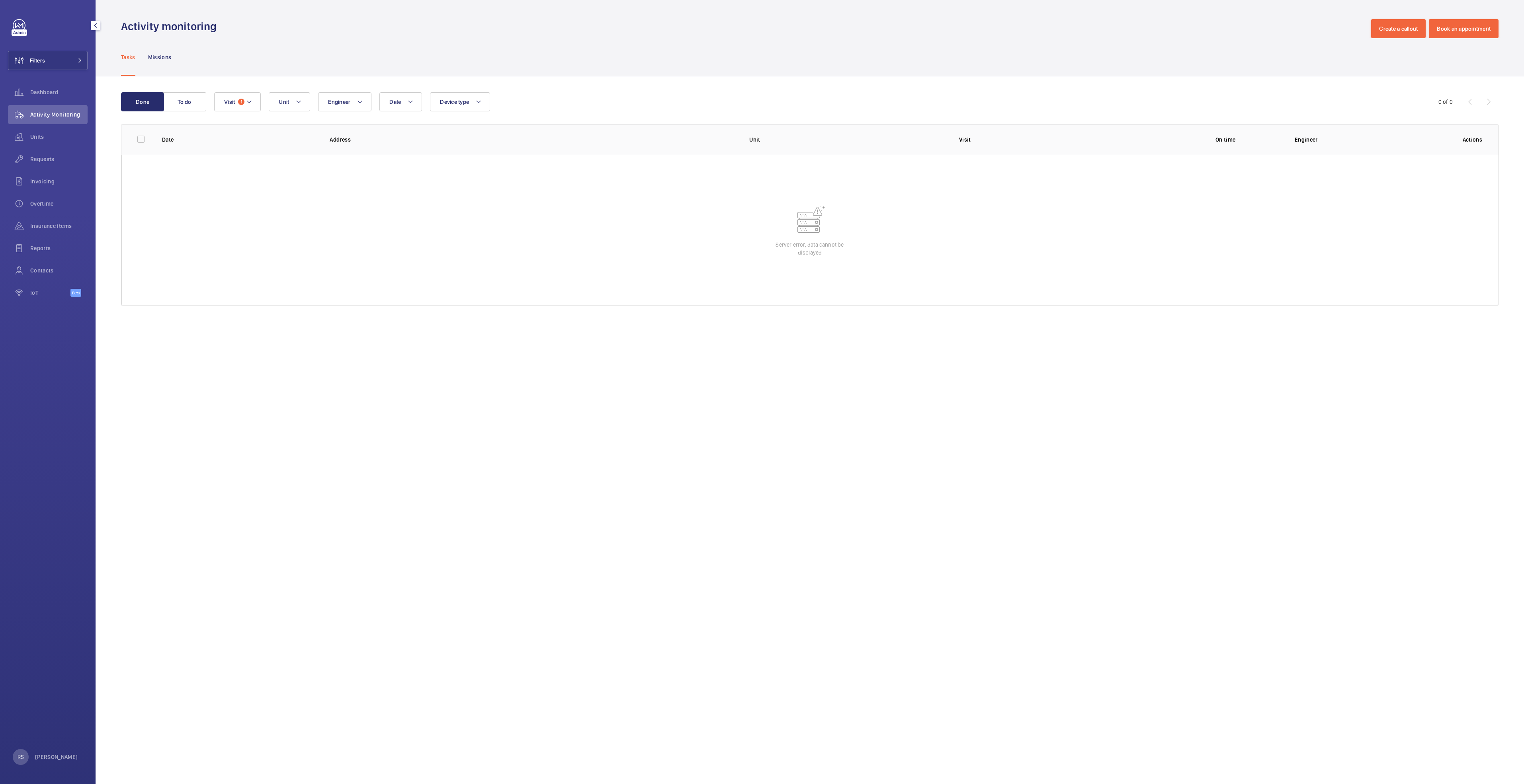
click at [389, 61] on div "Tasks Missions" at bounding box center [810, 57] width 1377 height 38
click at [240, 104] on span "1" at bounding box center [241, 102] width 7 height 7
click at [254, 161] on label "Repair" at bounding box center [284, 156] width 138 height 19
click at [234, 161] on input "Repair" at bounding box center [226, 155] width 16 height 16
checkbox input "false"
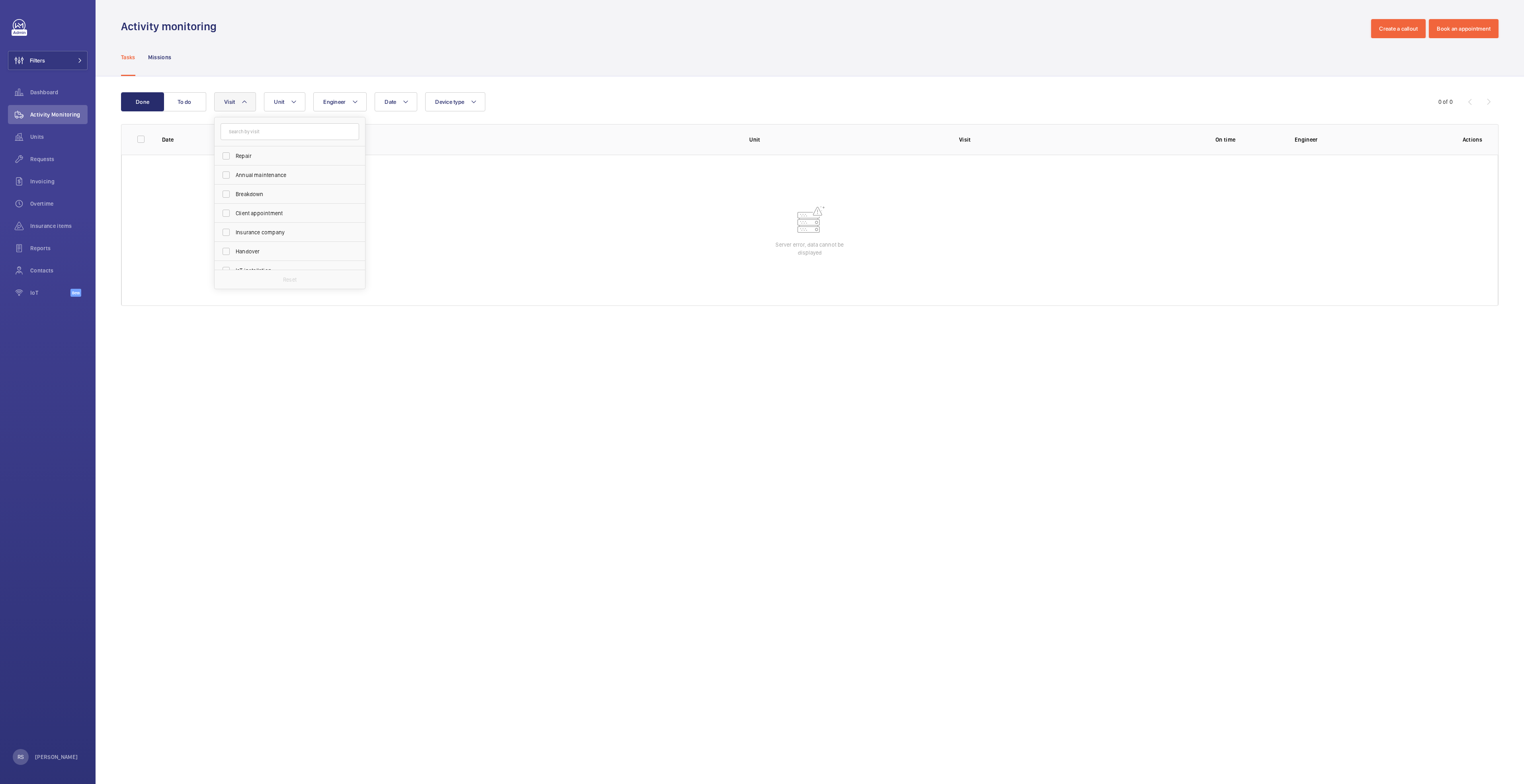
click at [479, 54] on div "Tasks Missions" at bounding box center [810, 57] width 1377 height 38
click at [80, 58] on mat-icon at bounding box center [80, 60] width 5 height 5
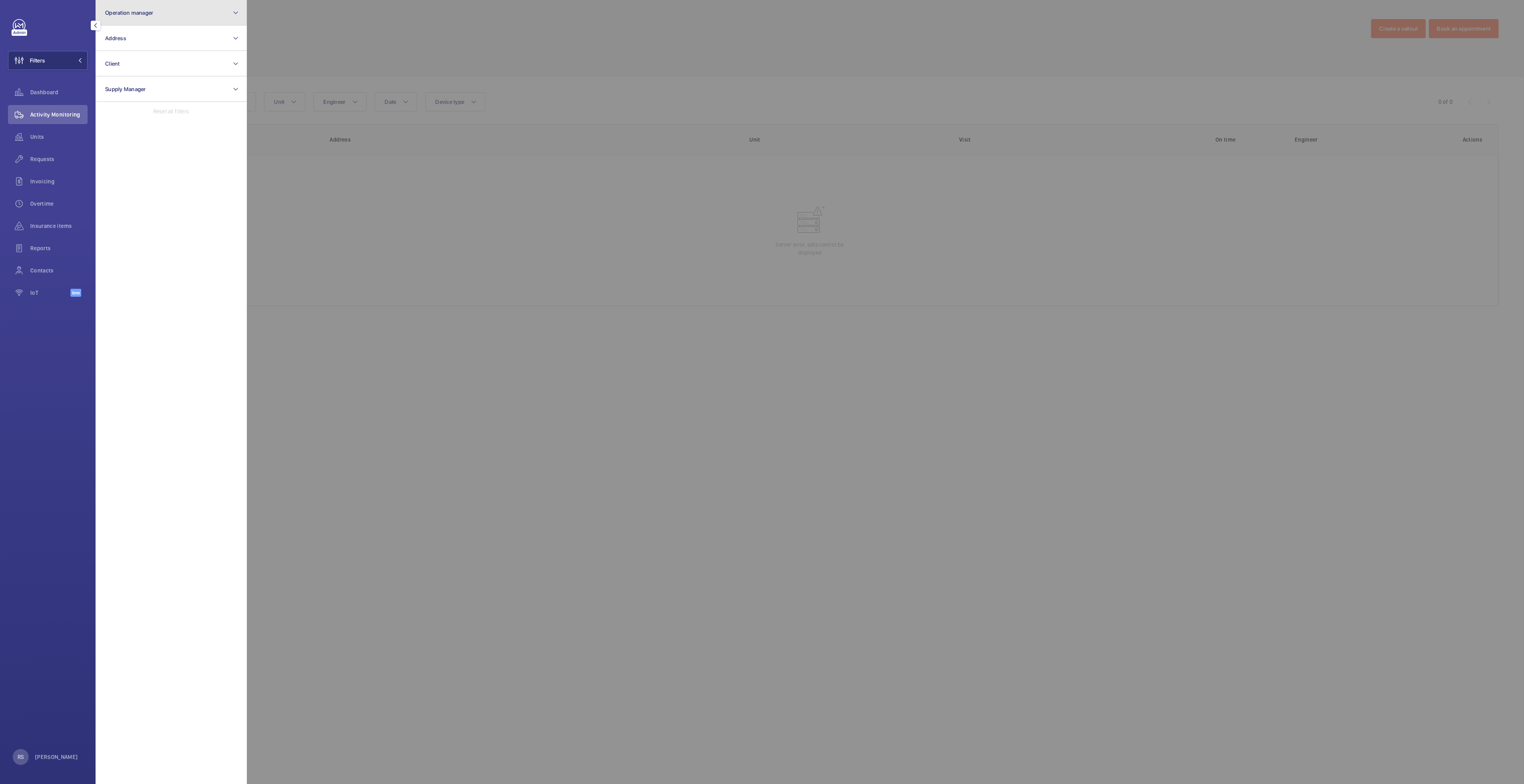
click at [151, 19] on button "Operation manager" at bounding box center [172, 12] width 151 height 25
click at [132, 84] on span "[PERSON_NAME]" at bounding box center [172, 83] width 109 height 8
click at [115, 84] on input "[PERSON_NAME]" at bounding box center [107, 83] width 16 height 16
checkbox input "true"
click at [376, 37] on div at bounding box center [1009, 392] width 1524 height 784
